Goal: Task Accomplishment & Management: Manage account settings

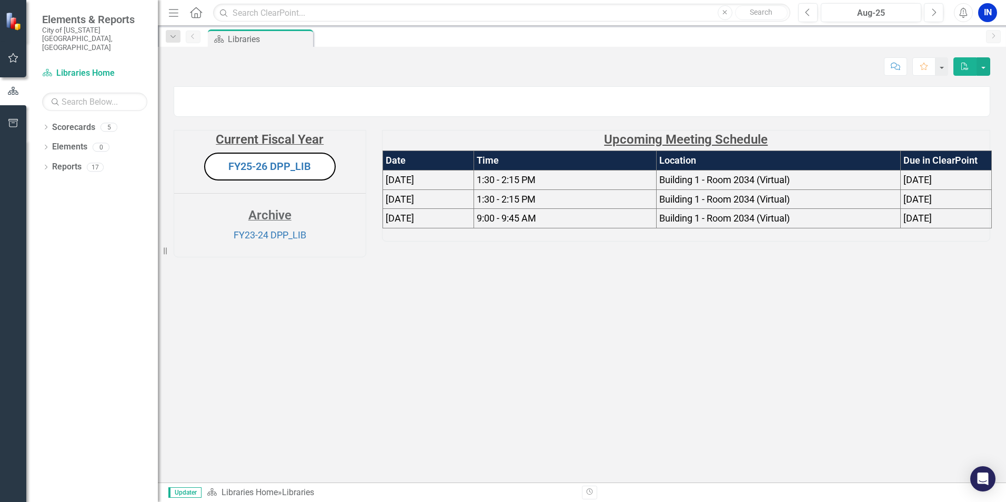
click at [164, 12] on div "Resize" at bounding box center [162, 251] width 8 height 502
click at [176, 14] on icon "Menu" at bounding box center [180, 12] width 14 height 11
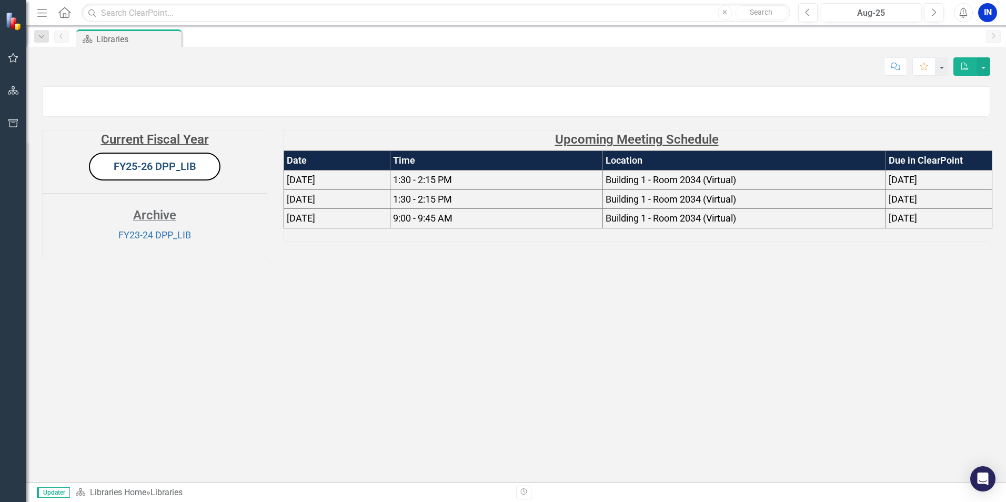
click at [152, 173] on link "FY25-26 DPP_LIB" at bounding box center [155, 166] width 83 height 13
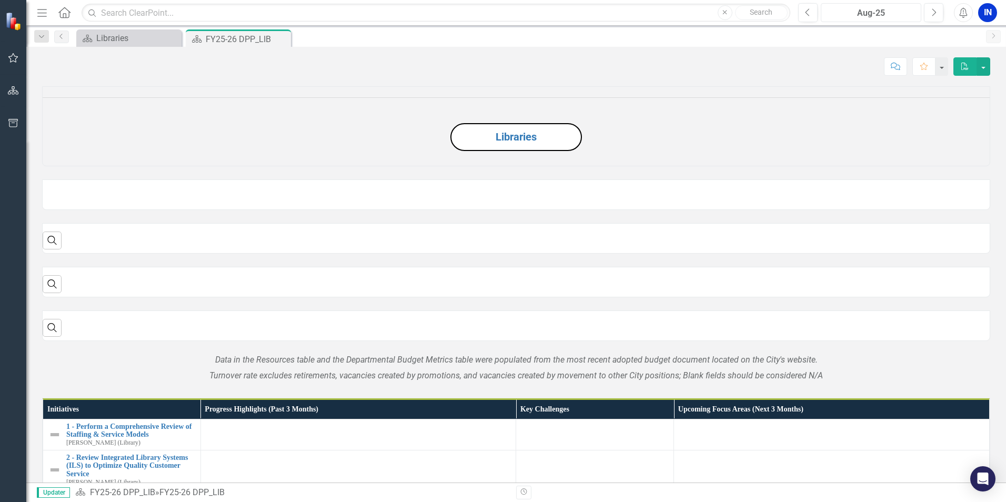
click at [878, 6] on button "Aug-25" at bounding box center [871, 12] width 101 height 19
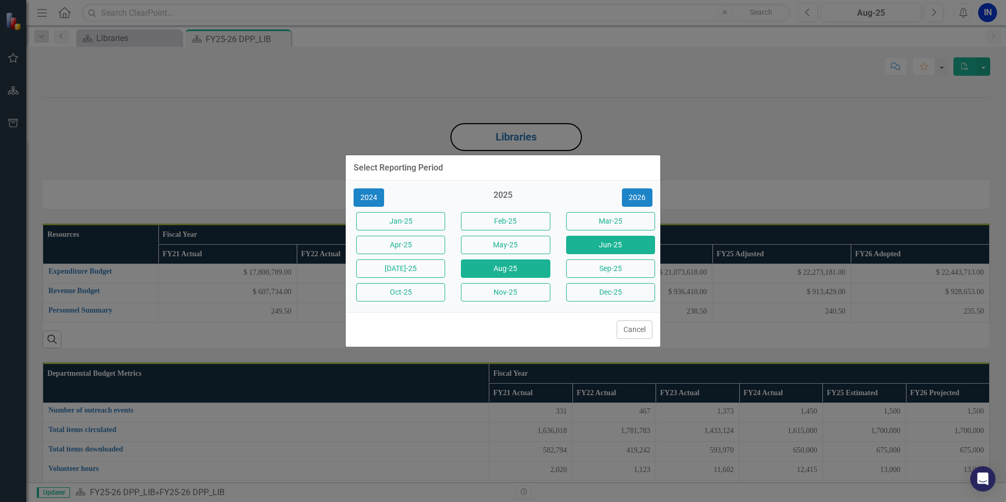
click at [586, 244] on button "Jun-25" at bounding box center [610, 245] width 89 height 18
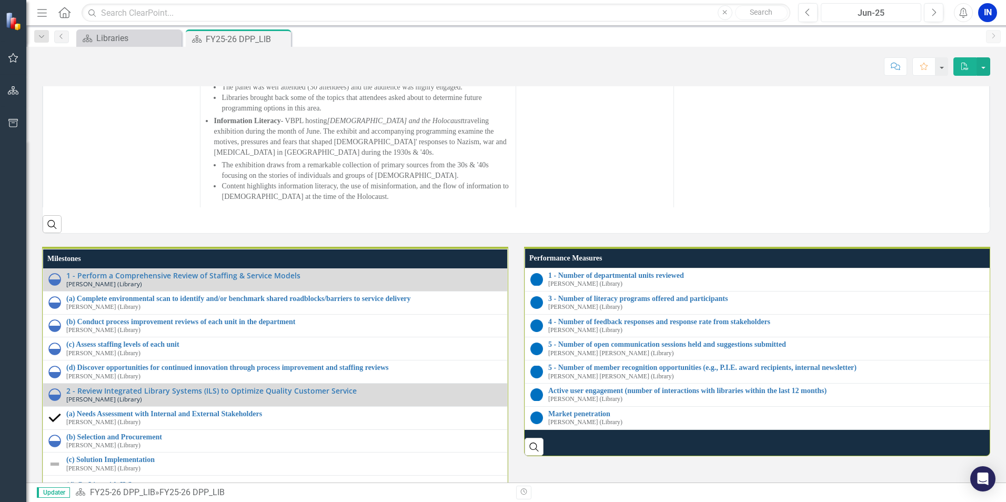
scroll to position [1034, 0]
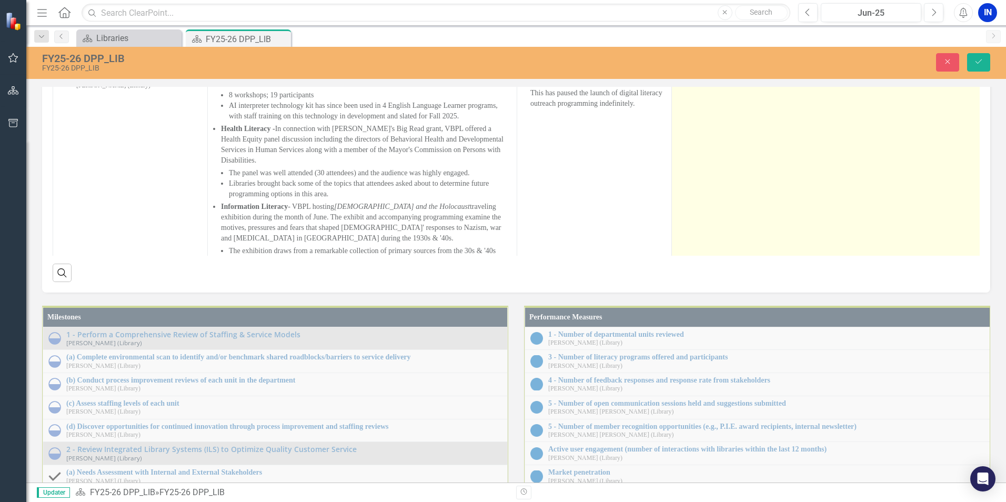
type textarea "<ul> <li>Post the RFP, receive, and review submissions. Presentations from top …"
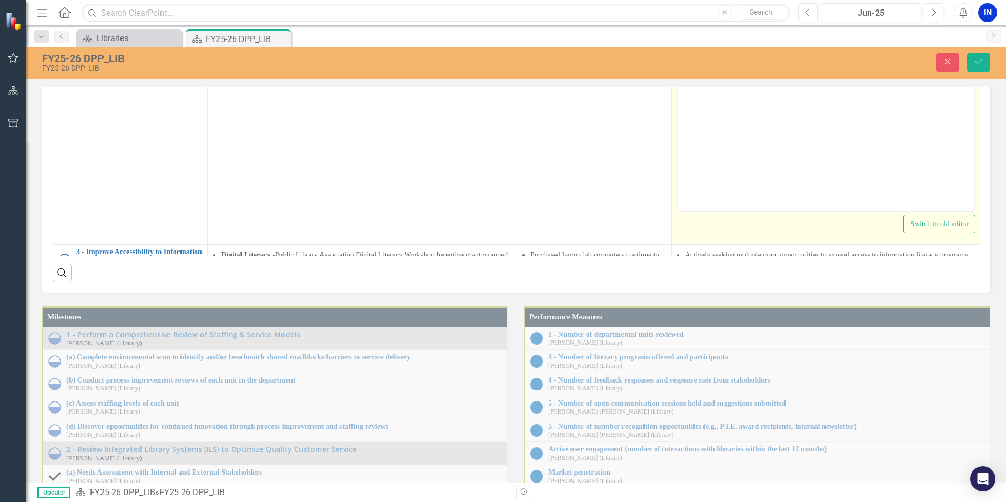
scroll to position [0, 0]
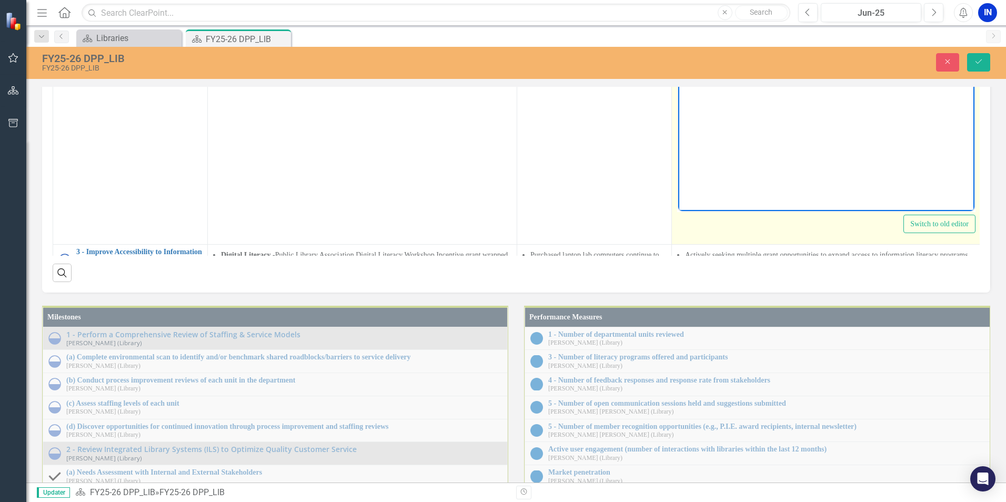
drag, startPoint x: 834, startPoint y: 59, endPoint x: 1335, endPoint y: 285, distance: 549.7
click at [678, 27] on html "Post the RFP, receive, and review submissions. Presentations from top RFP respo…" at bounding box center [826, 106] width 296 height 158
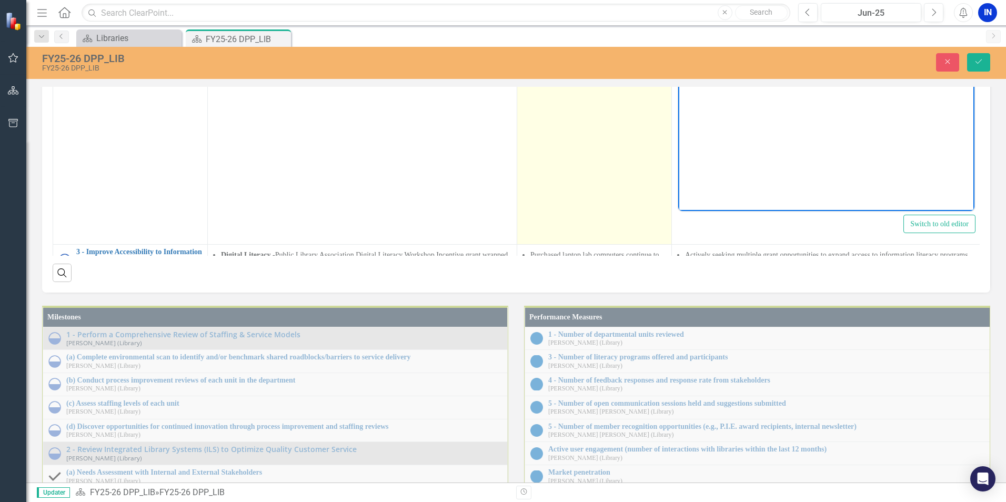
copy li "Post the RFP, receive, and review submissions. Presentations from top RFP respo…"
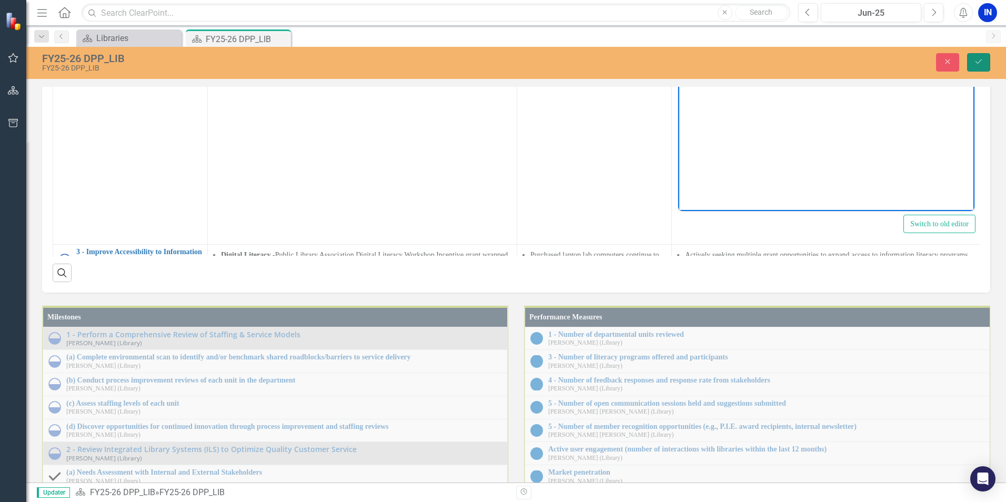
click at [973, 64] on button "Save" at bounding box center [978, 62] width 23 height 18
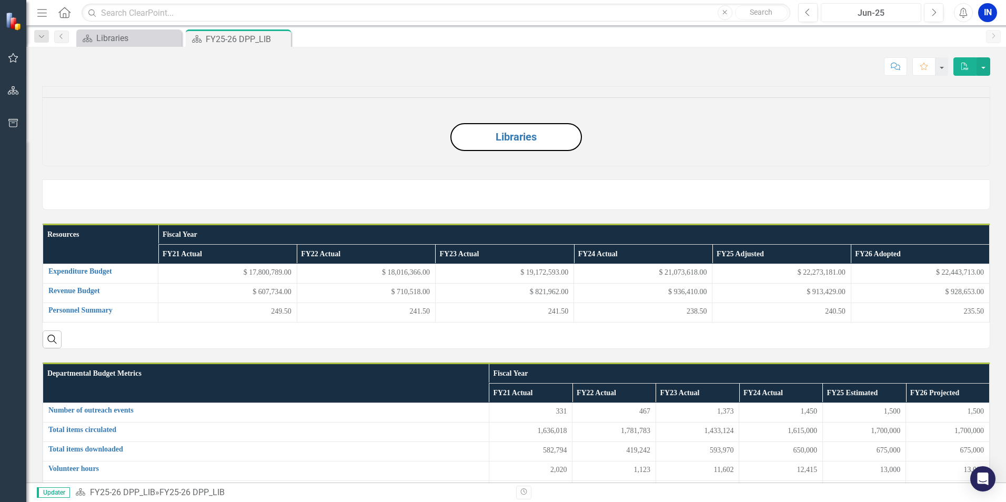
click at [897, 17] on div "Jun-25" at bounding box center [871, 13] width 93 height 13
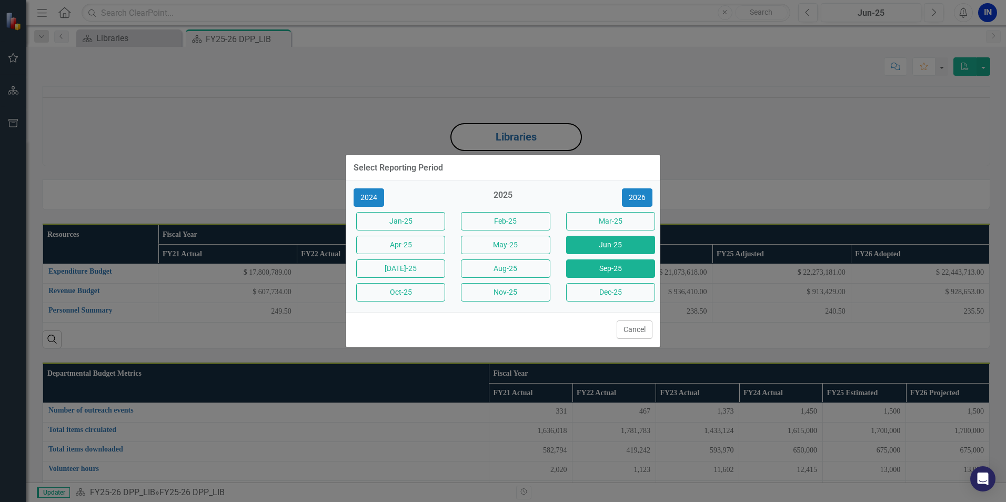
click at [607, 268] on button "Sep-25" at bounding box center [610, 268] width 89 height 18
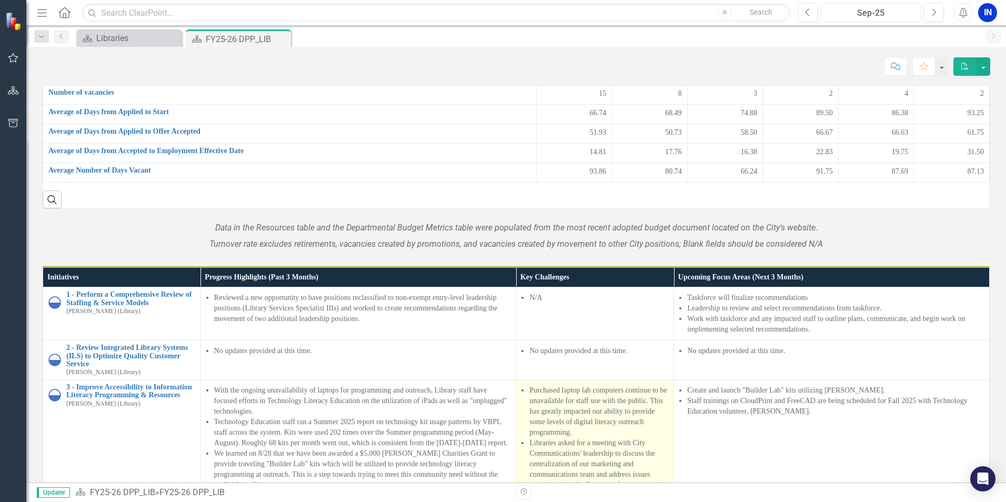
scroll to position [998, 0]
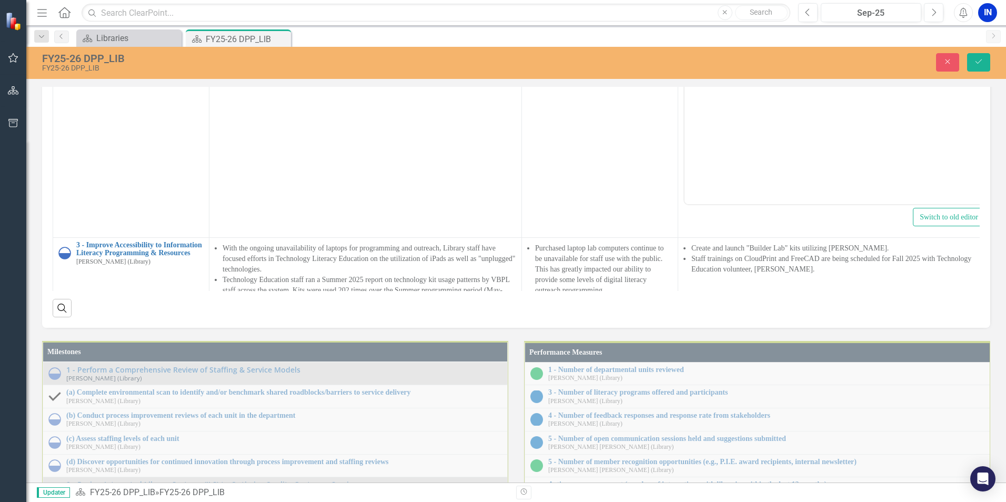
scroll to position [0, 0]
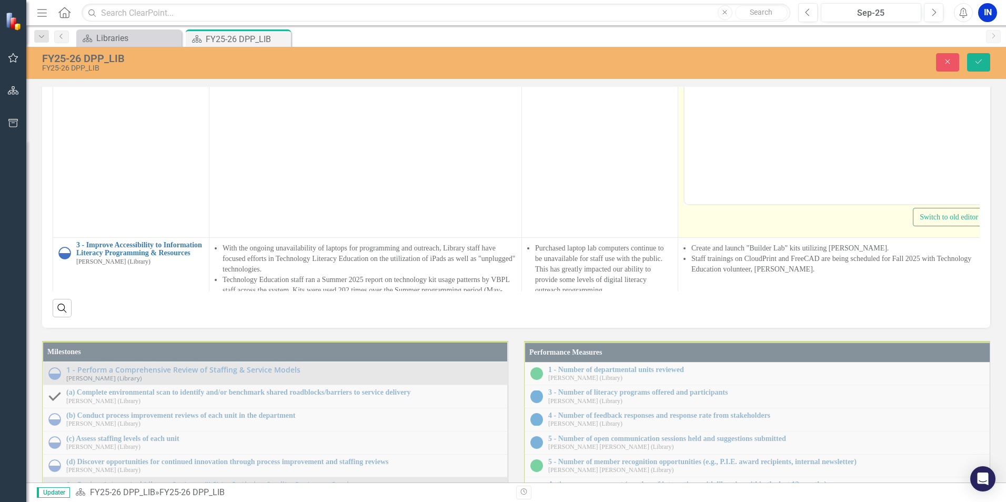
click at [842, 40] on body "No updates provided at this time." at bounding box center [834, 99] width 299 height 158
drag, startPoint x: 855, startPoint y: 33, endPoint x: 709, endPoint y: 33, distance: 145.8
click at [709, 33] on li "No updates provided at this time." at bounding box center [844, 29] width 273 height 13
paste body "Rich Text Area. Press ALT-0 for help."
drag, startPoint x: 769, startPoint y: 28, endPoint x: 1550, endPoint y: 276, distance: 819.3
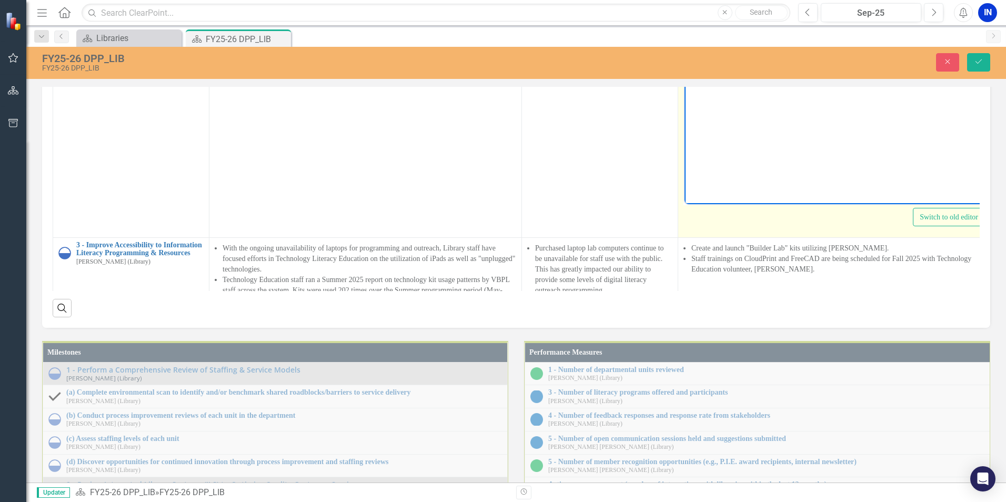
click at [769, 28] on li "Post the RFP, receive, and review submissions. Presentations from top RFP respo…" at bounding box center [844, 35] width 273 height 25
click at [790, 26] on li "Receive, and review submissions. Presentations from top RFP respondents." at bounding box center [844, 35] width 273 height 25
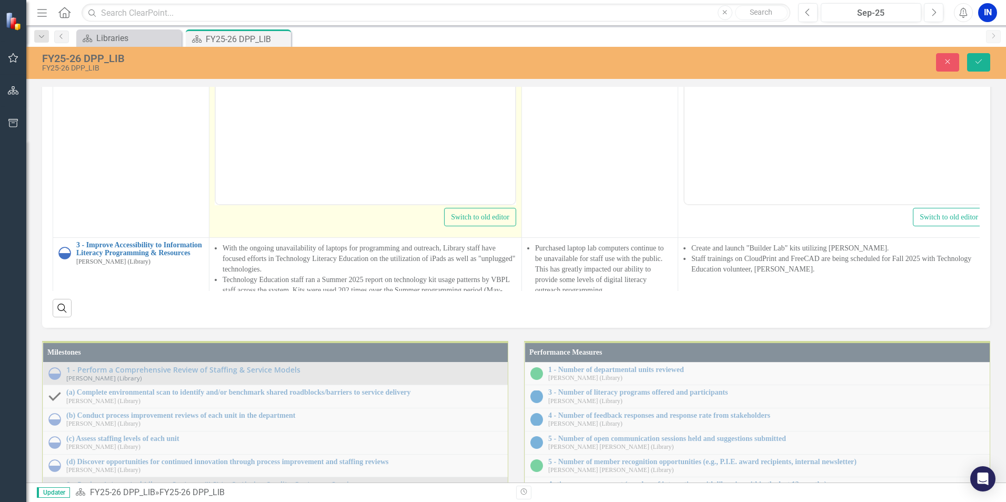
click at [369, 35] on li "No updates provided at this time." at bounding box center [375, 29] width 273 height 13
click at [208, 237] on td "2 - Review Integrated Library Systems (ILS) to Optimize Quality Customer Servic…" at bounding box center [131, 112] width 156 height 249
click at [370, 29] on li "No updates provided at this time." at bounding box center [375, 29] width 273 height 13
drag, startPoint x: 407, startPoint y: 32, endPoint x: 223, endPoint y: 32, distance: 184.7
click at [223, 32] on ul "No updates provided at this time." at bounding box center [365, 29] width 294 height 13
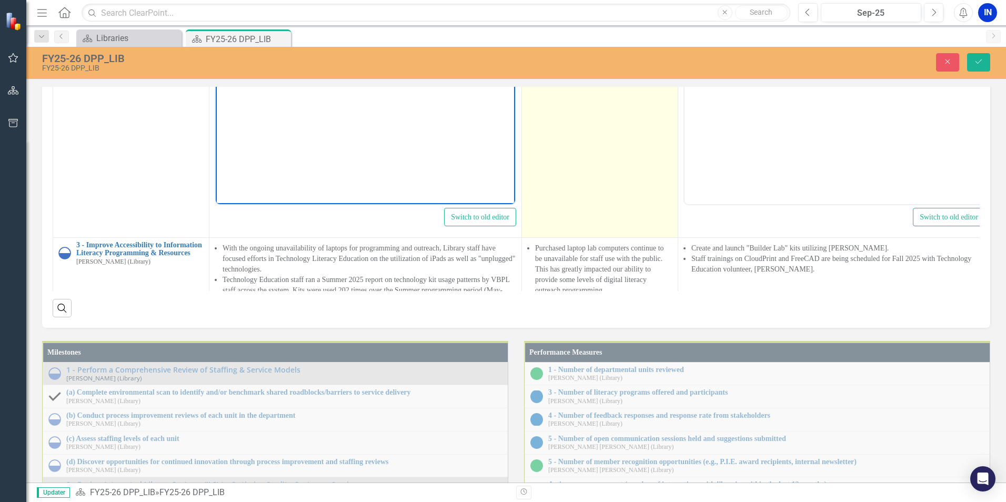
click at [674, 237] on td "No updates provided at this time." at bounding box center [600, 112] width 156 height 249
click at [631, 237] on td "No updates provided at this time." at bounding box center [600, 112] width 156 height 249
click at [632, 237] on td "No updates provided at this time." at bounding box center [600, 112] width 156 height 249
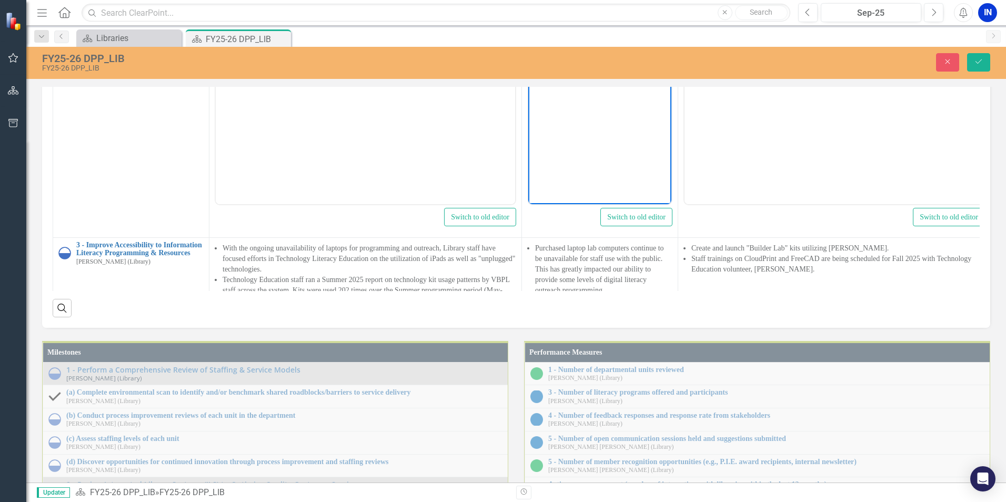
drag, startPoint x: 620, startPoint y: 47, endPoint x: 558, endPoint y: 31, distance: 64.6
click at [558, 31] on li "No updates provided at this time." at bounding box center [610, 35] width 117 height 25
click at [983, 59] on icon "Save" at bounding box center [978, 61] width 9 height 7
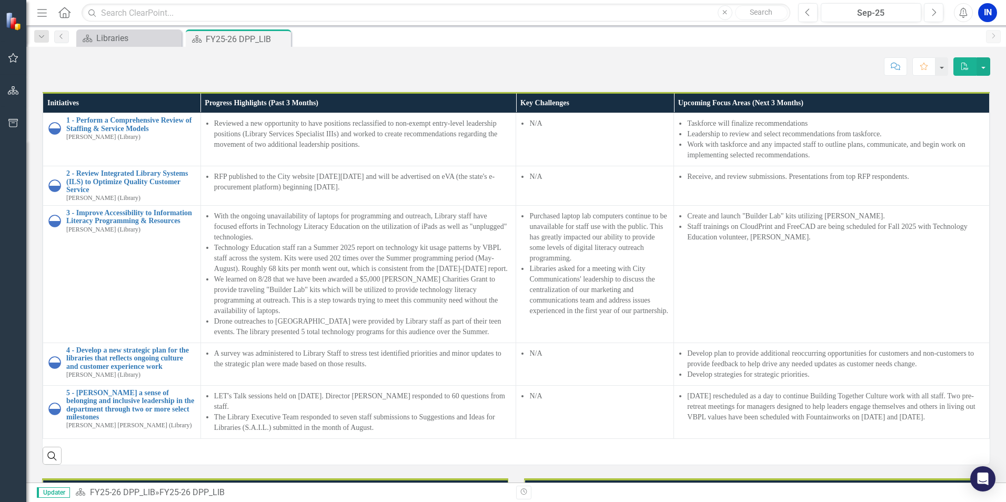
scroll to position [737, 0]
